Goal: Information Seeking & Learning: Learn about a topic

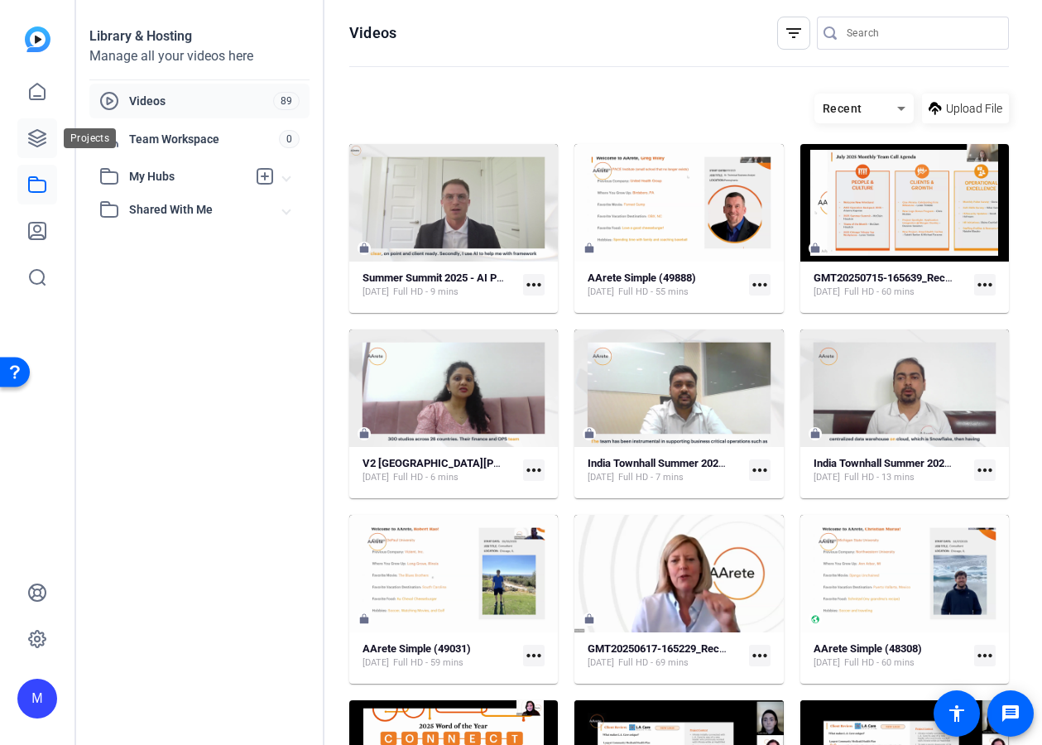
click at [38, 138] on icon at bounding box center [37, 138] width 17 height 17
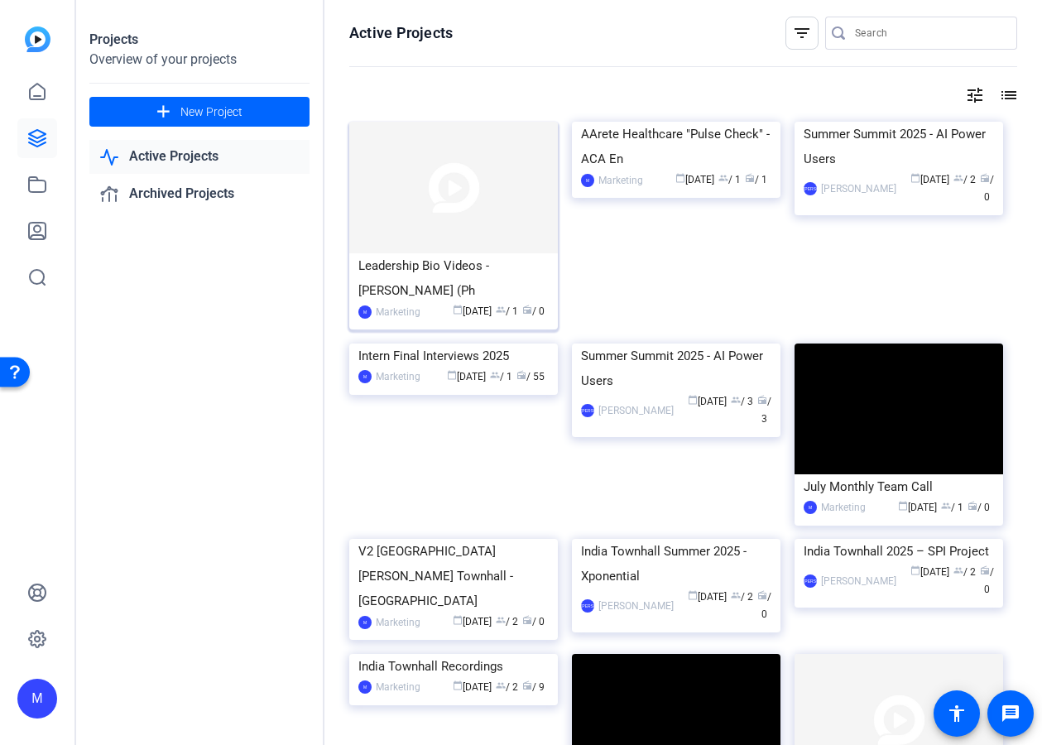
click at [461, 200] on img at bounding box center [453, 188] width 209 height 132
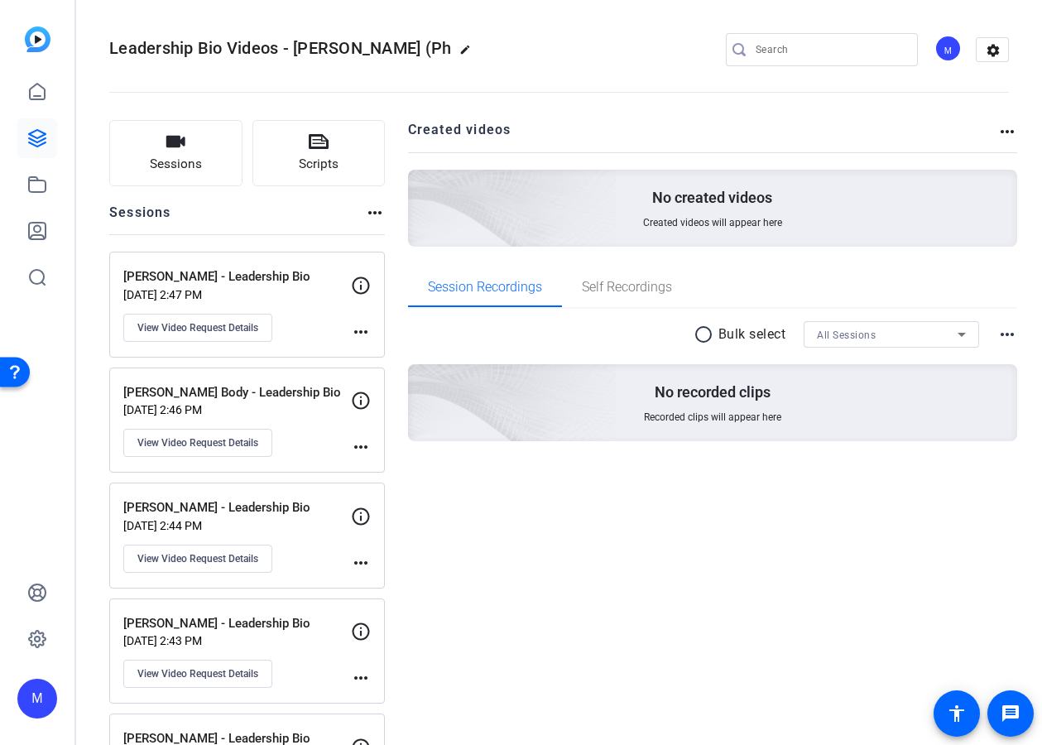
click at [261, 281] on p "[PERSON_NAME] - Leadership Bio" at bounding box center [237, 276] width 228 height 19
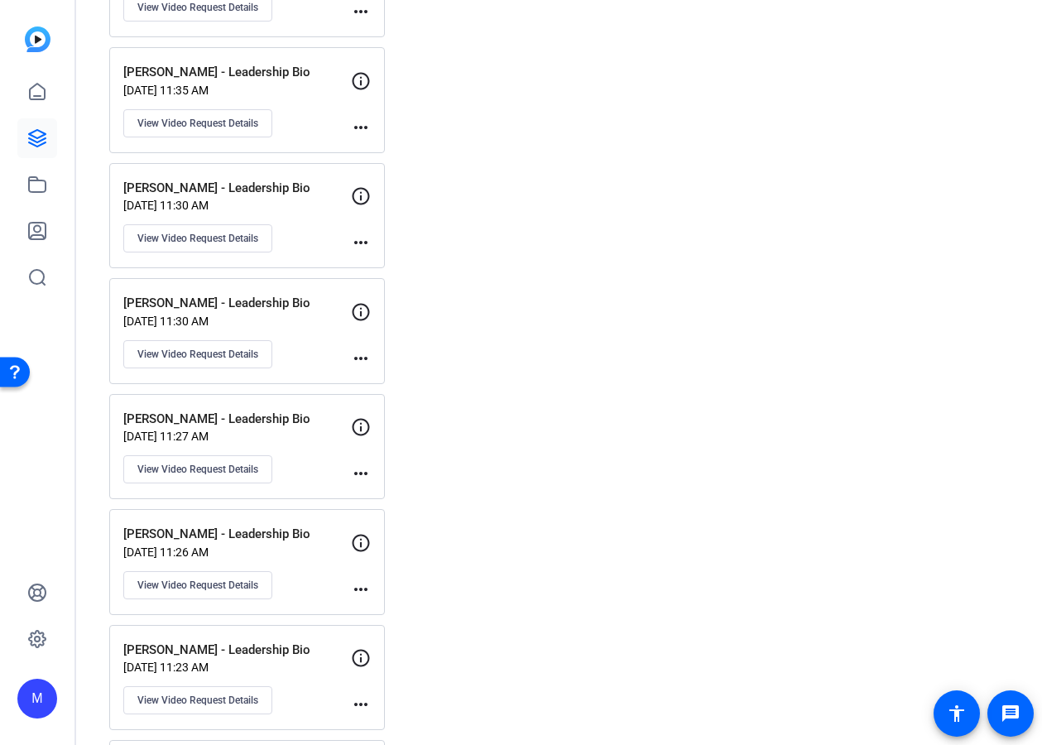
scroll to position [4819, 0]
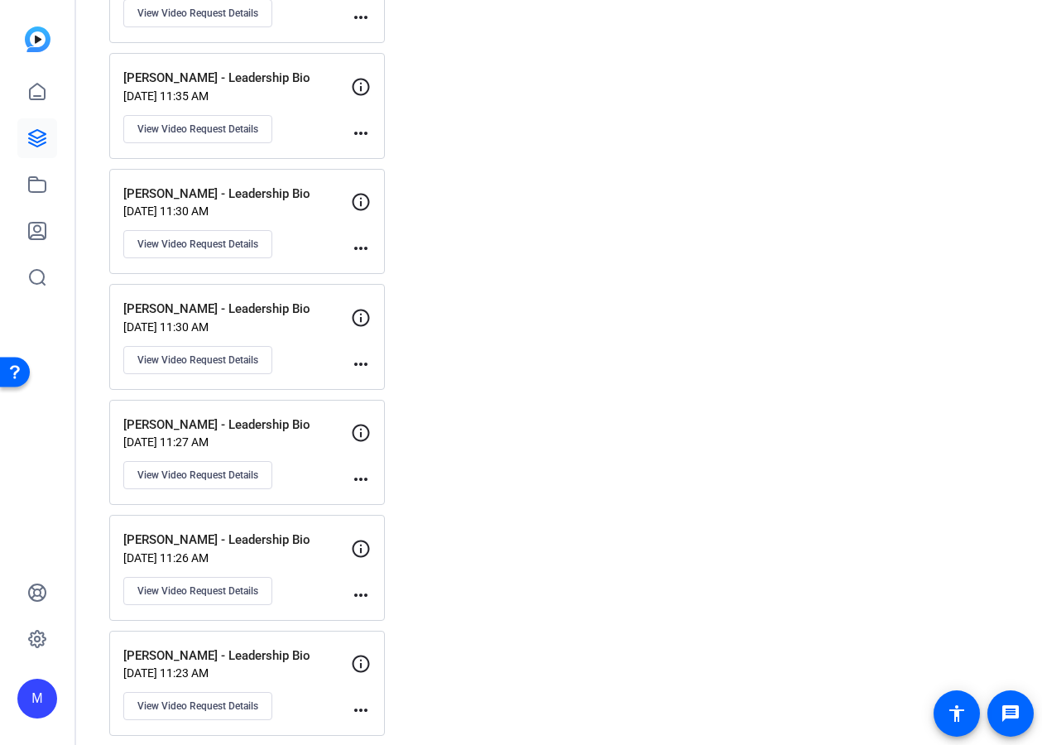
click at [253, 195] on p "[PERSON_NAME] - Leadership Bio" at bounding box center [237, 194] width 228 height 19
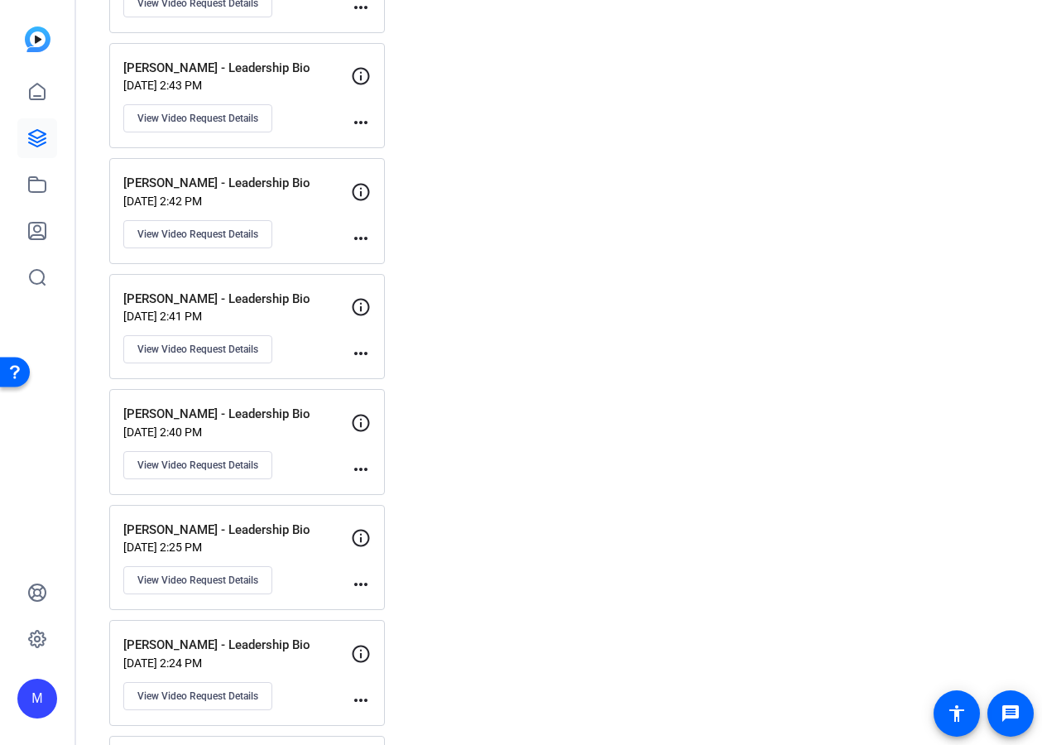
scroll to position [0, 0]
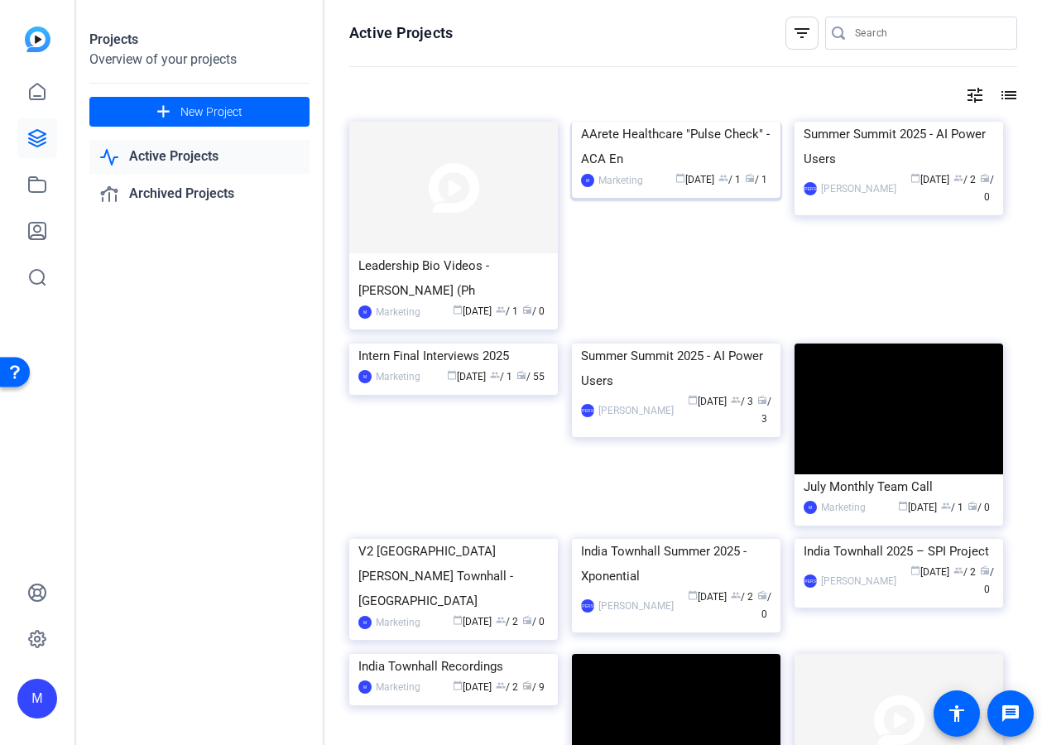
click at [667, 122] on img at bounding box center [676, 122] width 209 height 0
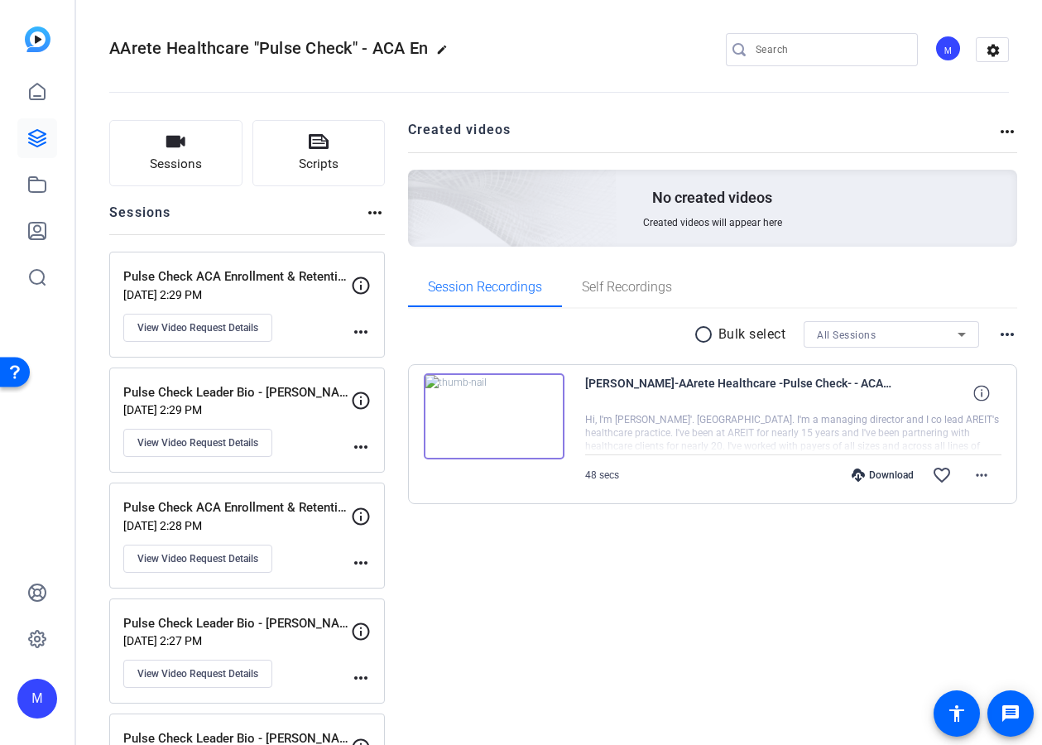
click at [532, 425] on img at bounding box center [494, 416] width 141 height 86
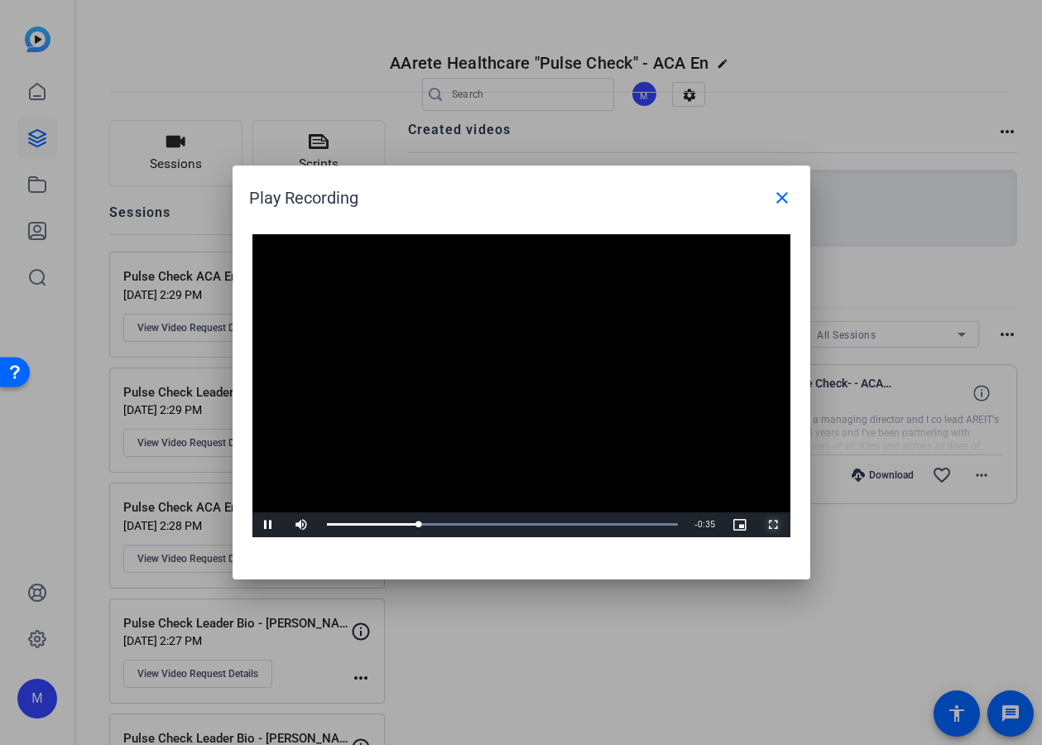
click at [774, 525] on span "Video Player" at bounding box center [774, 525] width 33 height 0
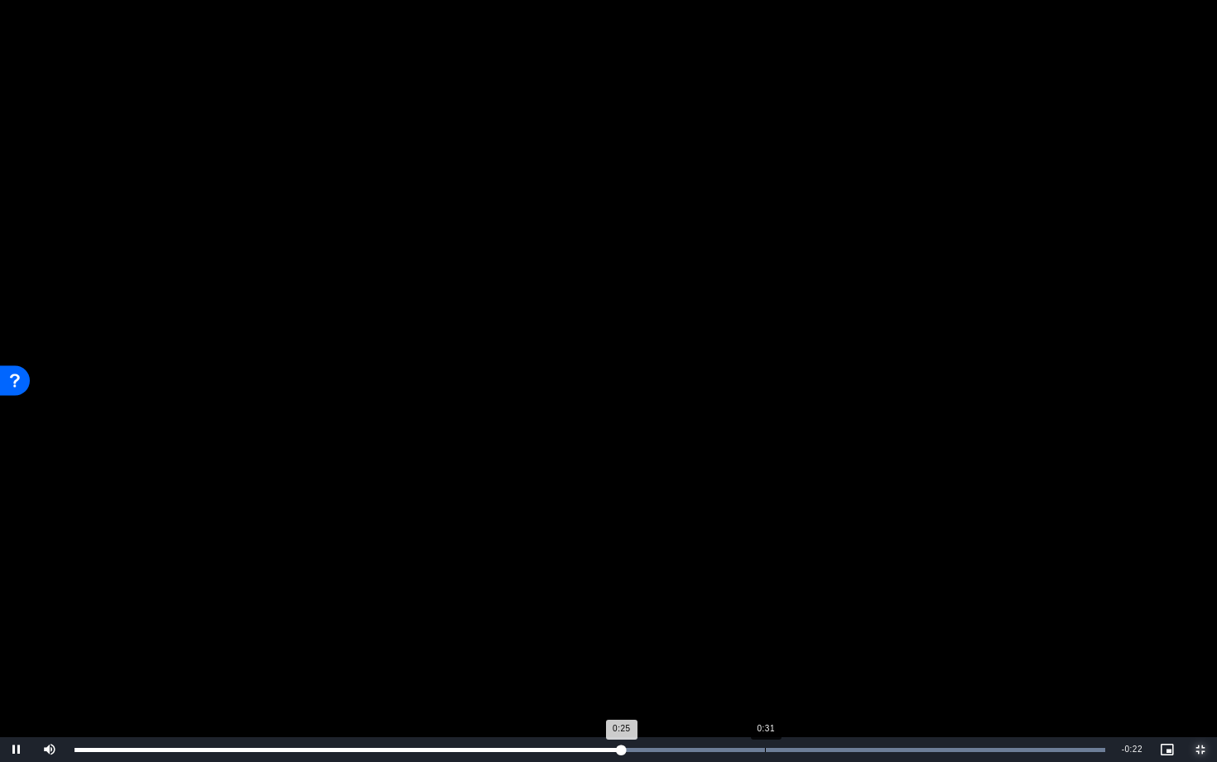
click at [765, 744] on div "Loaded : 100.00% 0:31 0:25" at bounding box center [590, 750] width 1031 height 4
click at [941, 744] on div "Loaded : 100.00% 0:39 0:40" at bounding box center [589, 749] width 1047 height 25
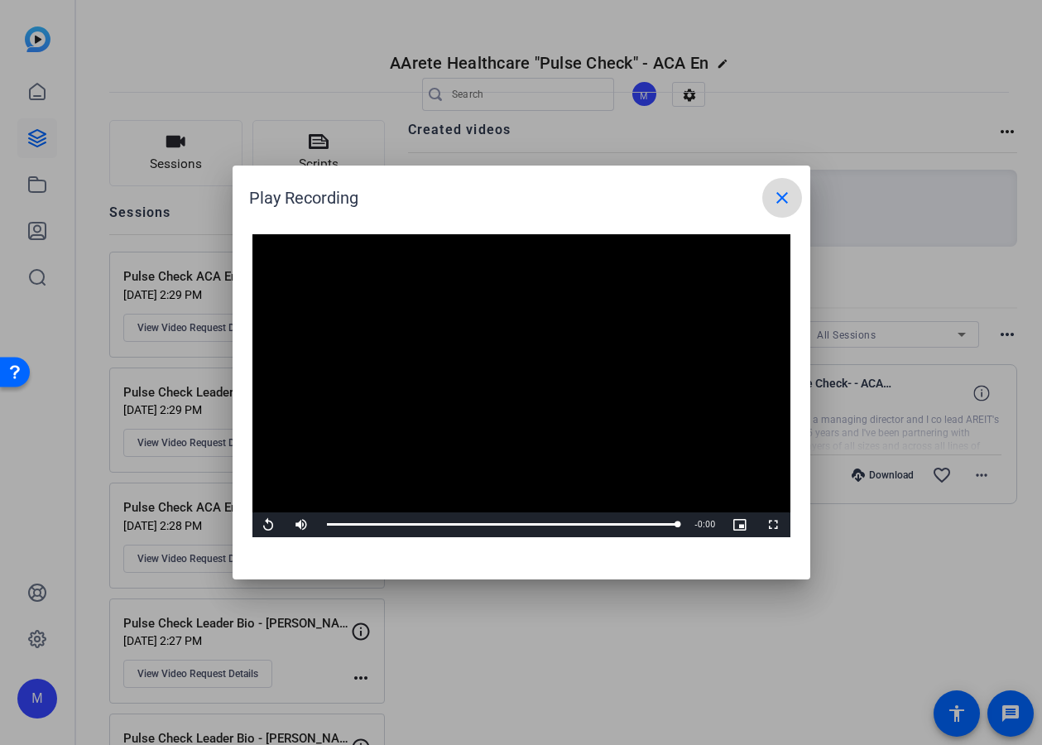
click at [791, 200] on mat-icon "close" at bounding box center [783, 198] width 20 height 20
